Goal: Task Accomplishment & Management: Manage account settings

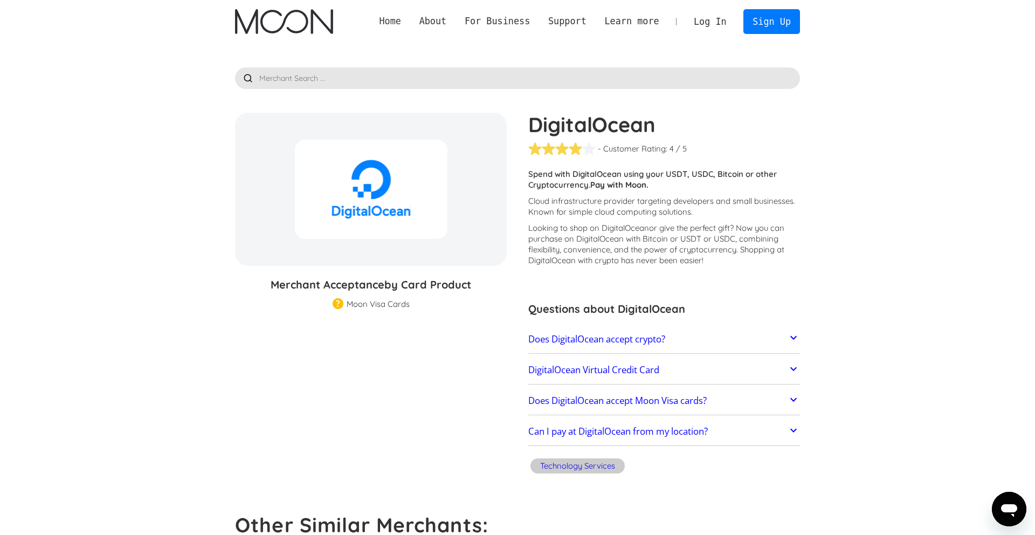
click at [389, 26] on link "Home" at bounding box center [390, 21] width 40 height 13
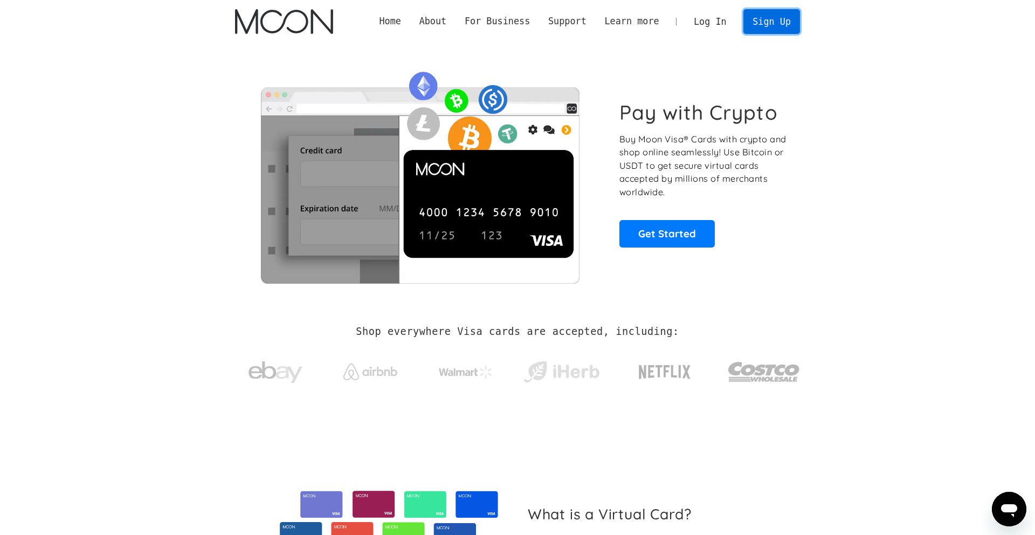
click at [762, 25] on link "Sign Up" at bounding box center [771, 21] width 56 height 24
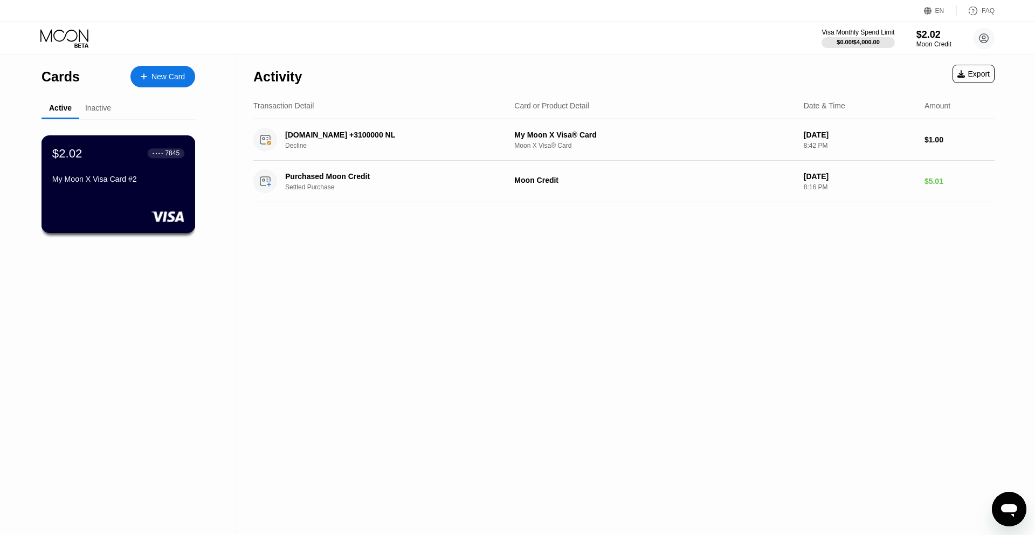
click at [127, 187] on div "My Moon X Visa Card #2" at bounding box center [118, 181] width 132 height 13
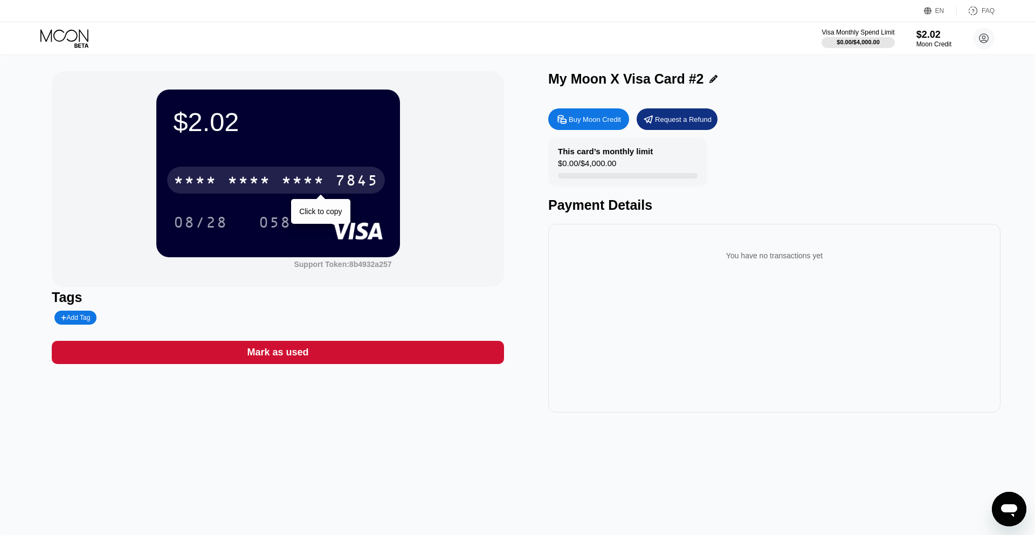
click at [349, 178] on div "7845" at bounding box center [356, 181] width 43 height 17
